Goal: Entertainment & Leisure: Browse casually

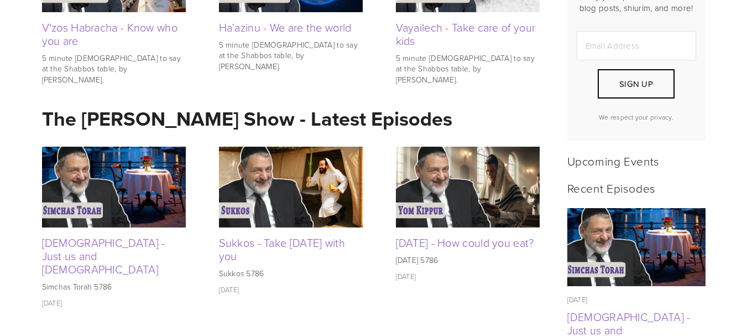
scroll to position [373, 0]
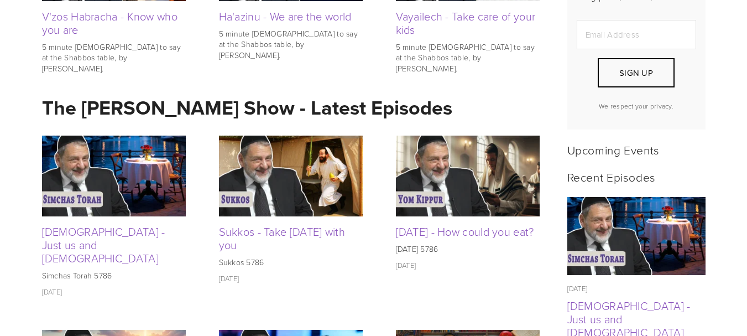
click at [148, 170] on img at bounding box center [114, 175] width 144 height 81
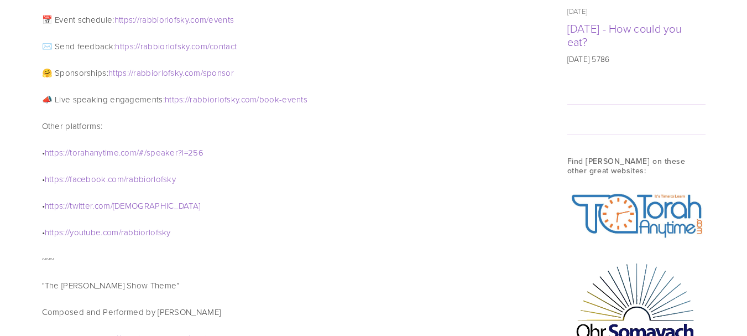
scroll to position [1017, 0]
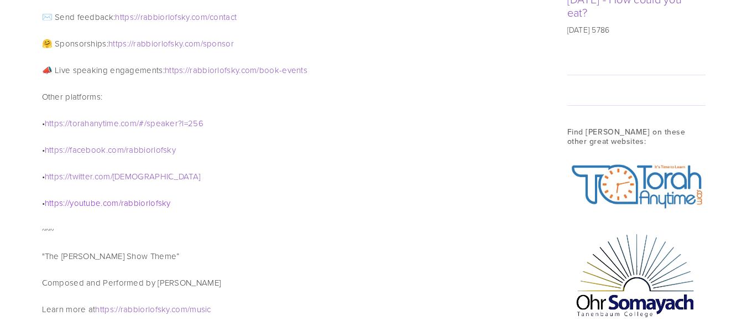
click at [155, 197] on span "rabbiorlofsky" at bounding box center [146, 203] width 50 height 12
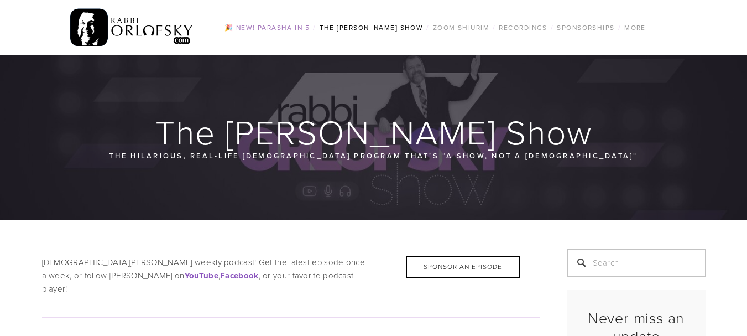
click at [296, 27] on link "🎉 NEW! Parasha in 5" at bounding box center [267, 27] width 92 height 14
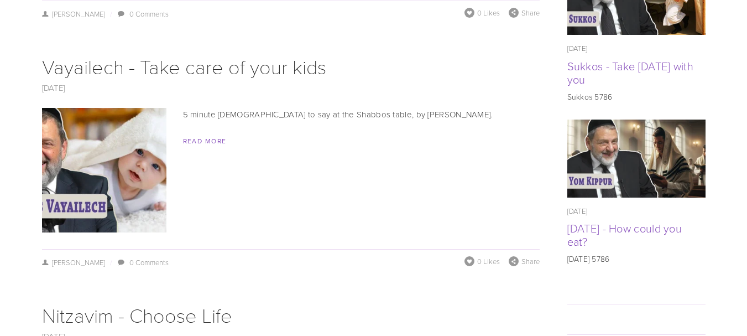
scroll to position [798, 0]
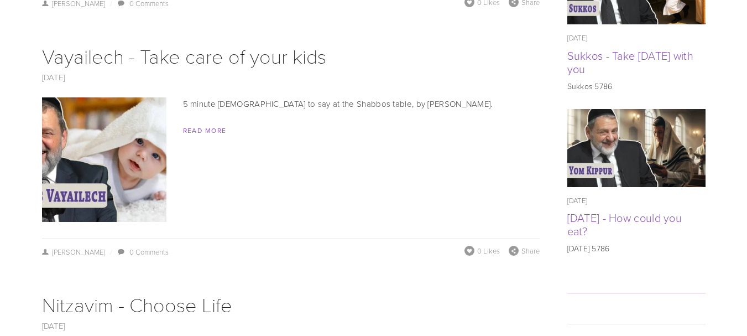
click at [108, 127] on img at bounding box center [103, 159] width 221 height 124
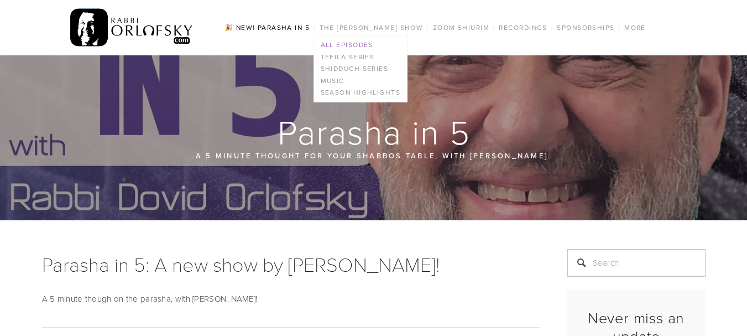
click at [364, 43] on link "All Episodes" at bounding box center [360, 45] width 93 height 12
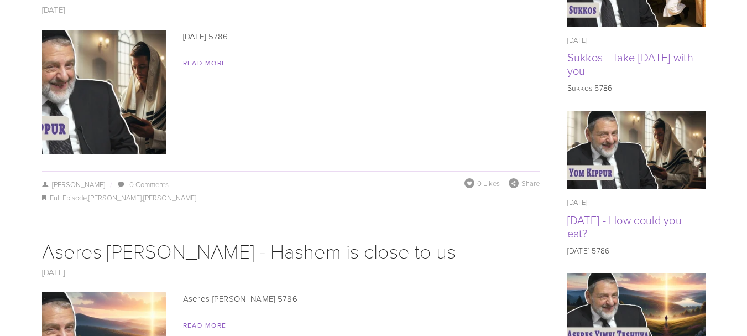
scroll to position [686, 0]
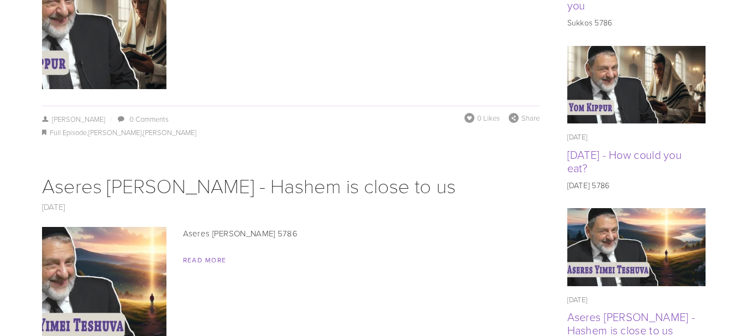
click at [146, 227] on img at bounding box center [103, 289] width 221 height 124
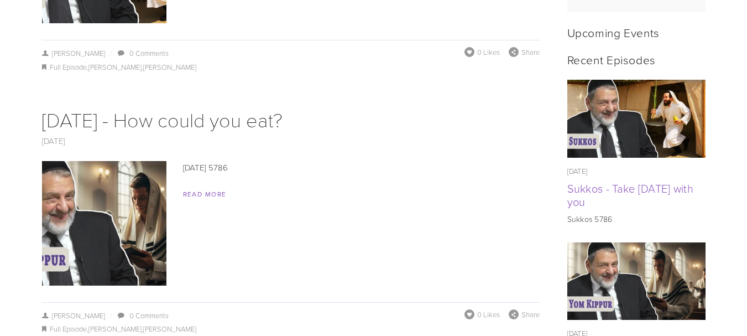
scroll to position [501, 0]
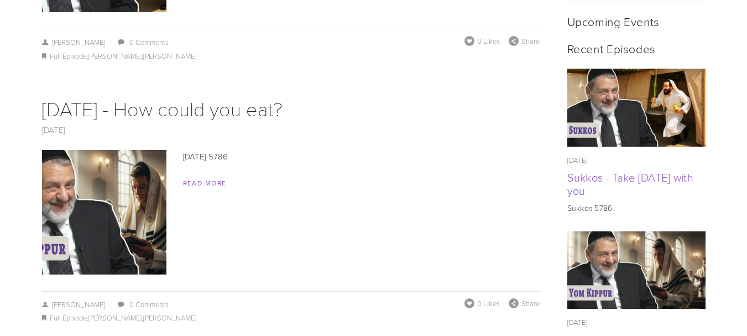
click at [153, 180] on img at bounding box center [103, 212] width 221 height 124
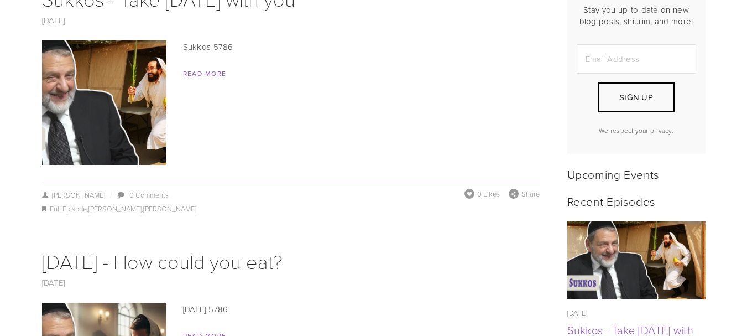
click at [87, 93] on img at bounding box center [103, 102] width 221 height 124
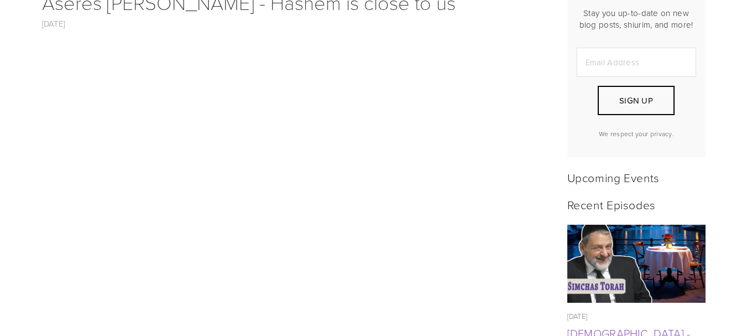
scroll to position [379, 0]
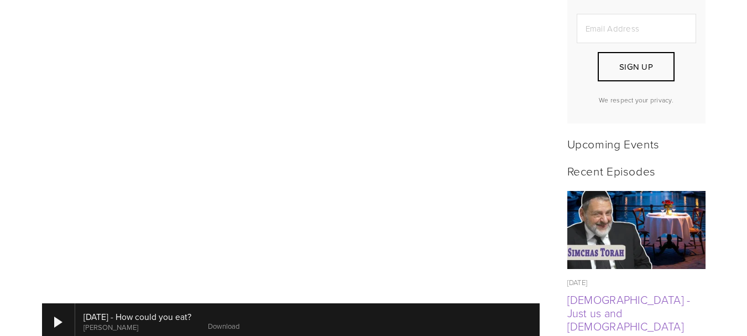
scroll to position [383, 0]
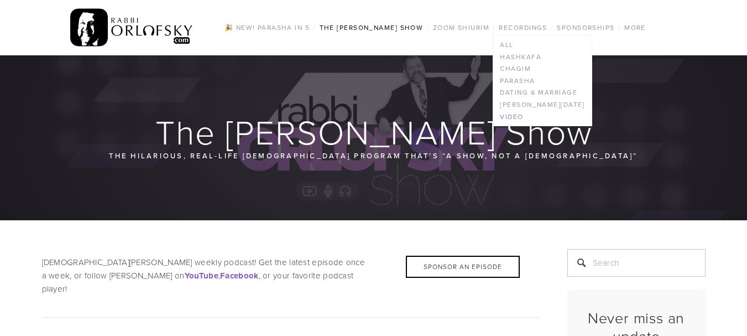
click at [519, 113] on link "Video" at bounding box center [542, 117] width 98 height 12
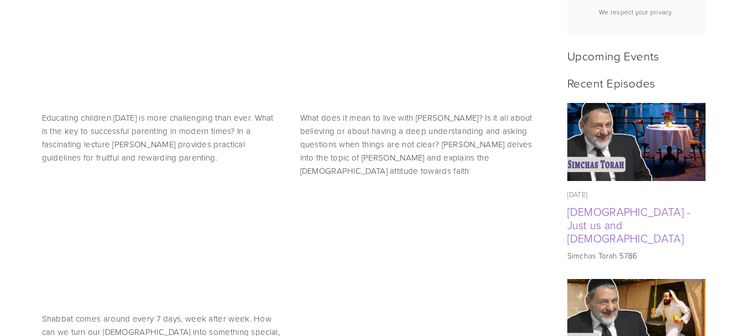
scroll to position [463, 0]
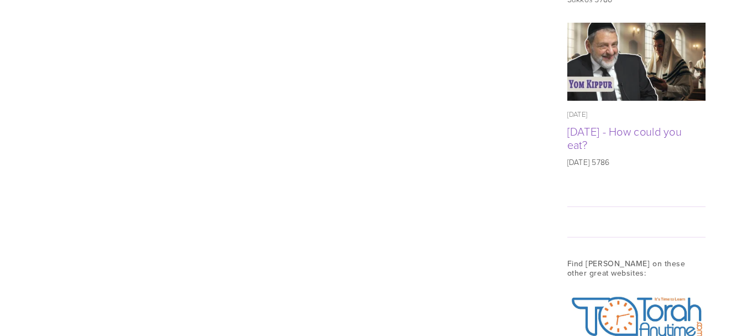
scroll to position [863, 0]
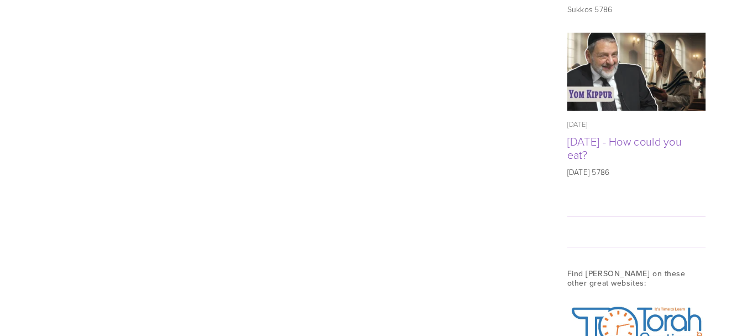
click at [738, 212] on html "No results found. RabbiOrlofsky.com 🎉 NEW! Parasha in 5 The Rabbi Orlofsky Show…" at bounding box center [373, 86] width 747 height 1899
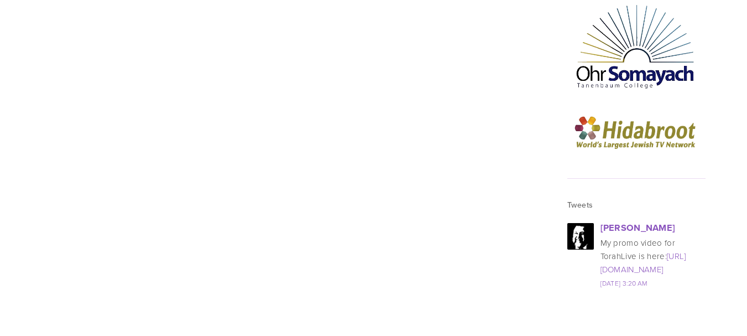
scroll to position [0, 0]
